Goal: Information Seeking & Learning: Understand process/instructions

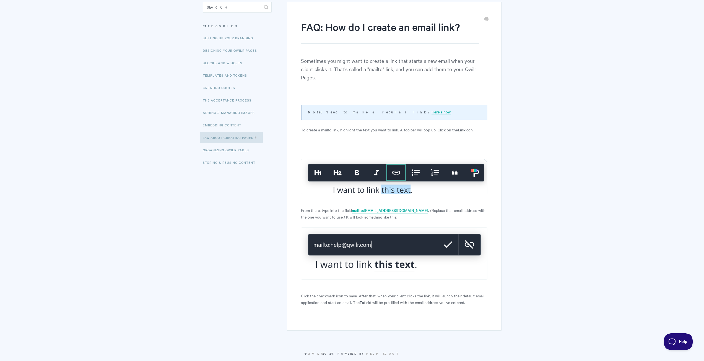
scroll to position [54, 0]
click at [344, 233] on img at bounding box center [394, 253] width 186 height 52
click at [328, 235] on img at bounding box center [394, 253] width 186 height 52
drag, startPoint x: 351, startPoint y: 202, endPoint x: 365, endPoint y: 203, distance: 13.8
click at [365, 207] on p "From there, type into the field mailto:[EMAIL_ADDRESS][DOMAIN_NAME] . (Replace …" at bounding box center [394, 213] width 186 height 13
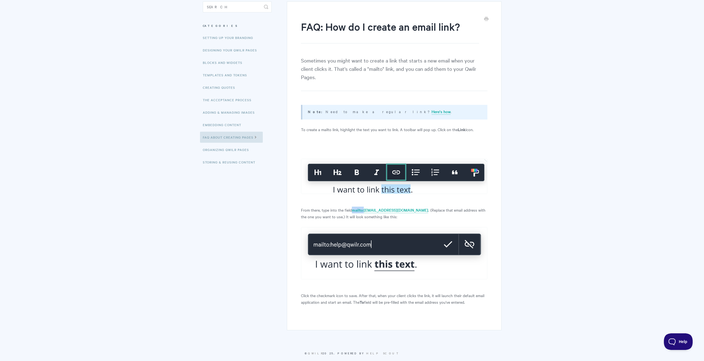
copy p "mailto:"
click at [431, 109] on link "Here's how" at bounding box center [440, 112] width 19 height 6
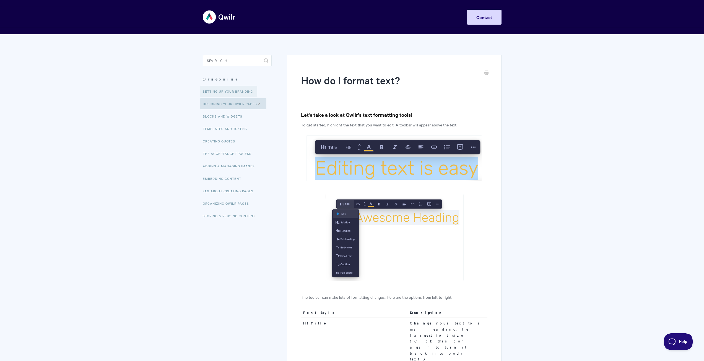
click at [215, 91] on link "Setting up your Branding" at bounding box center [228, 91] width 57 height 11
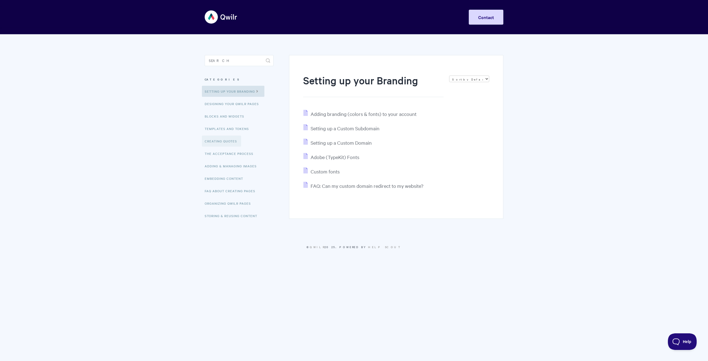
click at [209, 142] on link "Creating Quotes" at bounding box center [221, 140] width 39 height 11
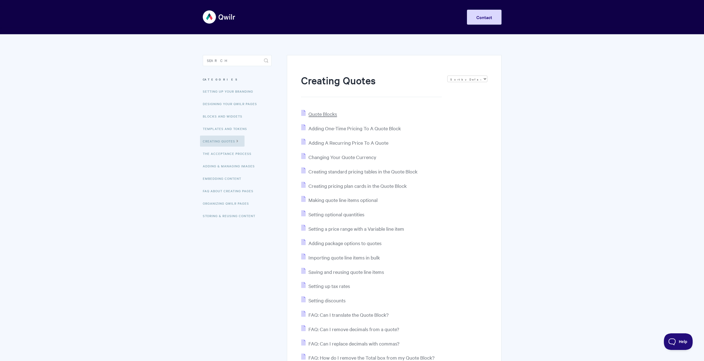
click at [326, 115] on span "Quote Blocks" at bounding box center [322, 114] width 28 height 6
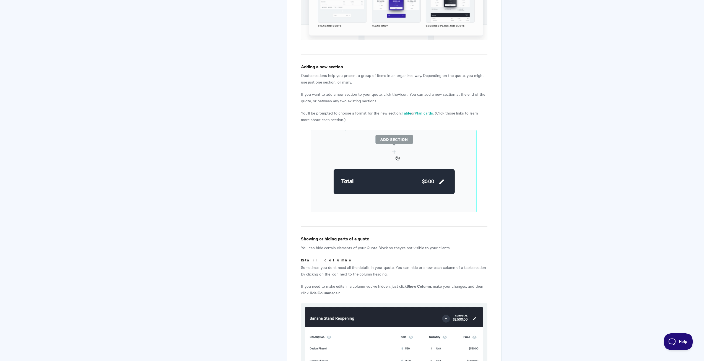
scroll to position [940, 0]
